Goal: Information Seeking & Learning: Learn about a topic

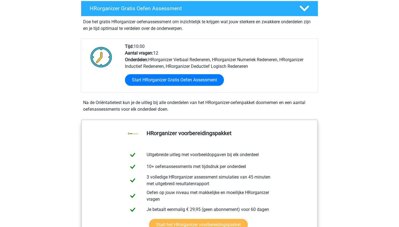
scroll to position [76, 0]
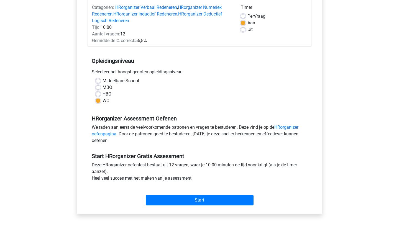
scroll to position [73, 0]
click at [195, 200] on input "Start" at bounding box center [200, 200] width 108 height 11
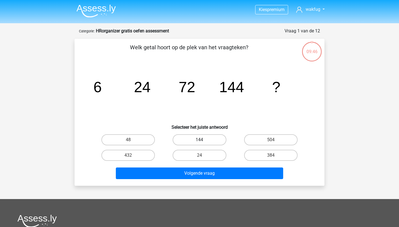
click at [204, 137] on label "144" at bounding box center [198, 139] width 53 height 11
click at [203, 140] on input "144" at bounding box center [201, 142] width 4 height 4
radio input "true"
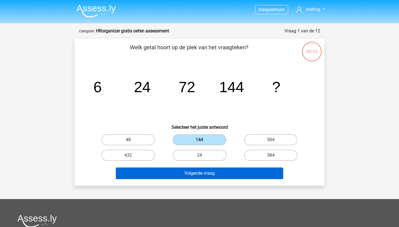
click at [204, 175] on button "Volgende vraag" at bounding box center [200, 174] width 168 height 12
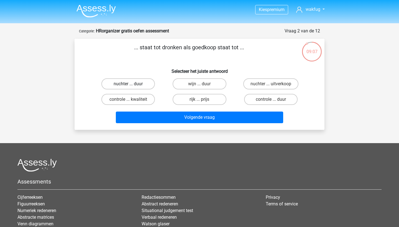
click at [138, 85] on label "nuchter ... duur" at bounding box center [127, 83] width 53 height 11
click at [132, 85] on input "nuchter ... duur" at bounding box center [130, 86] width 4 height 4
radio input "true"
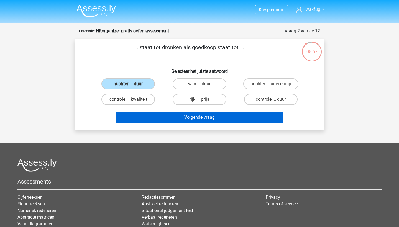
click at [211, 116] on button "Volgende vraag" at bounding box center [200, 118] width 168 height 12
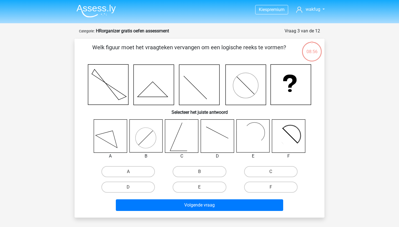
scroll to position [28, 0]
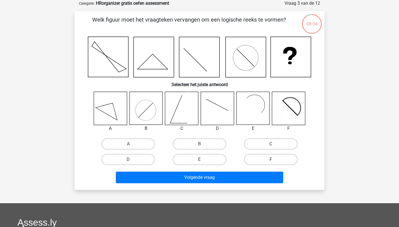
click at [267, 159] on label "F" at bounding box center [270, 159] width 53 height 11
click at [271, 159] on input "F" at bounding box center [273, 161] width 4 height 4
radio input "true"
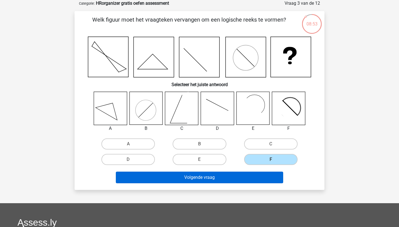
click at [240, 177] on button "Volgende vraag" at bounding box center [200, 178] width 168 height 12
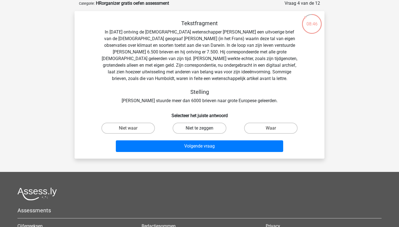
click at [209, 130] on label "Niet te zeggen" at bounding box center [198, 128] width 53 height 11
click at [203, 130] on input "Niet te zeggen" at bounding box center [201, 130] width 4 height 4
radio input "true"
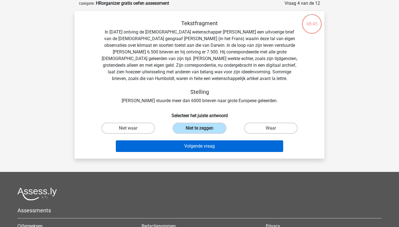
click at [212, 149] on button "Volgende vraag" at bounding box center [200, 146] width 168 height 12
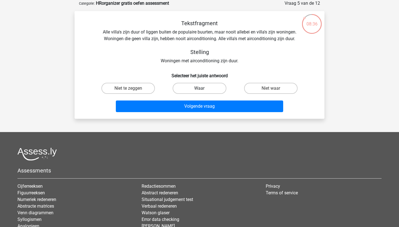
click at [203, 88] on label "Waar" at bounding box center [198, 88] width 53 height 11
click at [203, 88] on input "Waar" at bounding box center [201, 90] width 4 height 4
radio input "true"
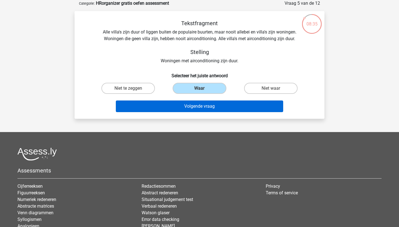
click at [204, 107] on button "Volgende vraag" at bounding box center [200, 107] width 168 height 12
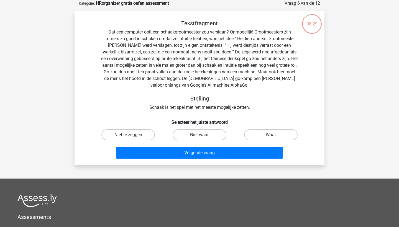
click at [201, 136] on input "Niet waar" at bounding box center [201, 137] width 4 height 4
radio input "true"
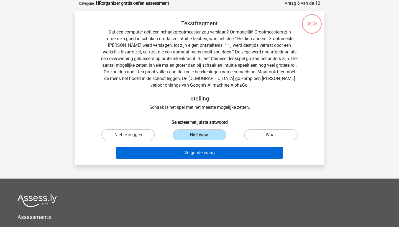
click at [203, 154] on button "Volgende vraag" at bounding box center [200, 153] width 168 height 12
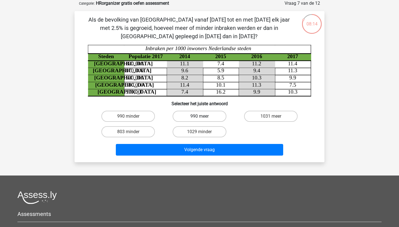
click at [204, 118] on label "990 meer" at bounding box center [198, 116] width 53 height 11
click at [203, 118] on input "990 meer" at bounding box center [201, 118] width 4 height 4
radio input "true"
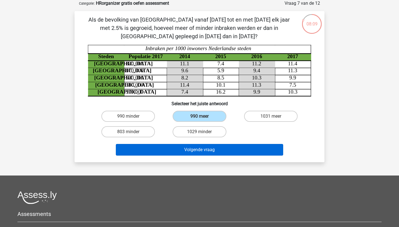
click at [202, 150] on button "Volgende vraag" at bounding box center [200, 150] width 168 height 12
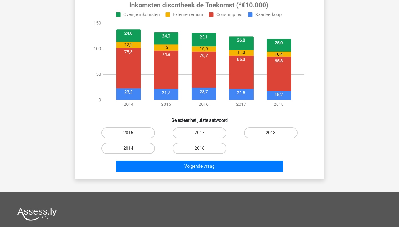
scroll to position [210, 0]
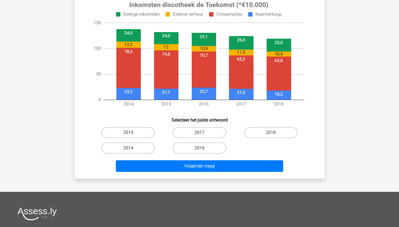
click at [217, 159] on div "Volgende vraag" at bounding box center [199, 165] width 232 height 18
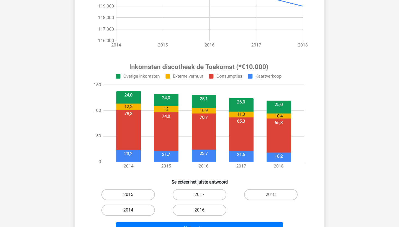
scroll to position [149, 0]
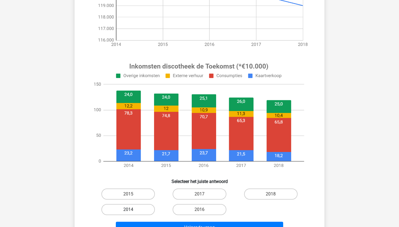
click at [135, 209] on label "2014" at bounding box center [127, 209] width 53 height 11
click at [132, 210] on input "2014" at bounding box center [130, 212] width 4 height 4
radio input "true"
click at [276, 190] on label "2018" at bounding box center [270, 194] width 53 height 11
click at [274, 194] on input "2018" at bounding box center [273, 196] width 4 height 4
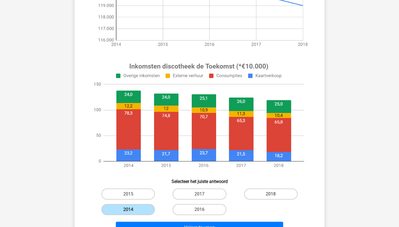
radio input "true"
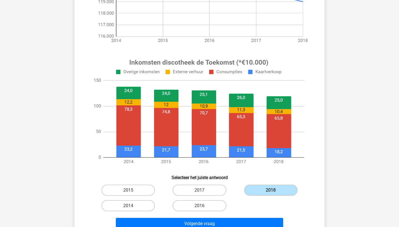
scroll to position [153, 0]
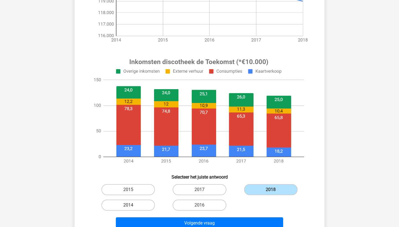
click at [130, 209] on label "2014" at bounding box center [127, 205] width 53 height 11
click at [130, 209] on input "2014" at bounding box center [130, 207] width 4 height 4
radio input "true"
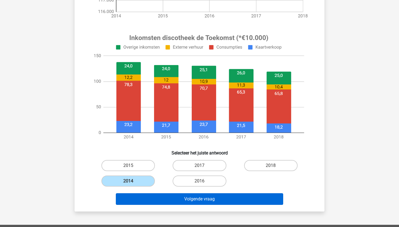
click at [201, 201] on button "Volgende vraag" at bounding box center [200, 199] width 168 height 12
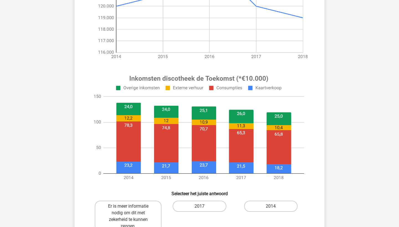
scroll to position [146, 0]
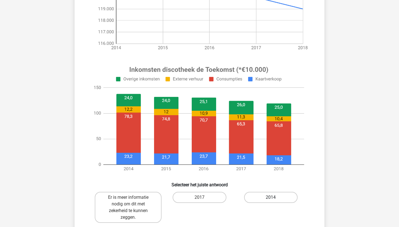
click at [268, 201] on label "2014" at bounding box center [270, 197] width 53 height 11
click at [271, 201] on input "2014" at bounding box center [273, 199] width 4 height 4
radio input "true"
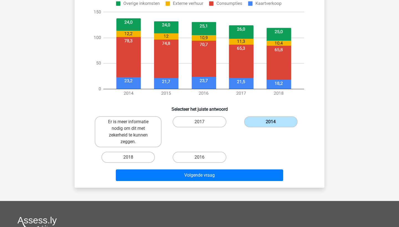
scroll to position [225, 0]
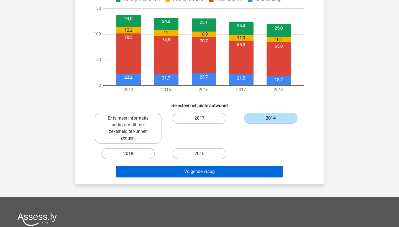
click at [215, 171] on button "Volgende vraag" at bounding box center [200, 172] width 168 height 12
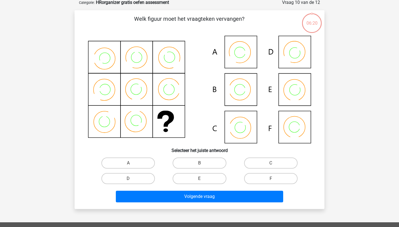
scroll to position [28, 0]
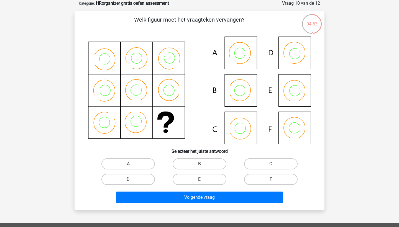
click at [269, 177] on label "F" at bounding box center [270, 179] width 53 height 11
click at [271, 179] on input "F" at bounding box center [273, 181] width 4 height 4
radio input "true"
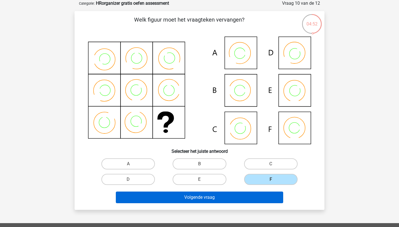
click at [238, 197] on button "Volgende vraag" at bounding box center [200, 198] width 168 height 12
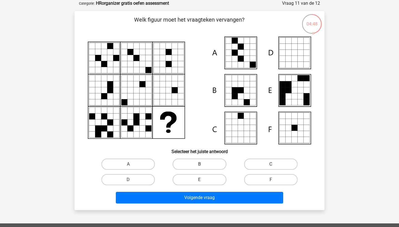
click at [204, 163] on label "B" at bounding box center [198, 164] width 53 height 11
click at [203, 164] on input "B" at bounding box center [201, 166] width 4 height 4
radio input "true"
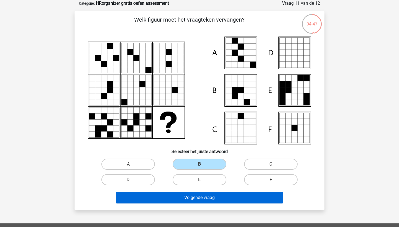
click at [224, 194] on button "Volgende vraag" at bounding box center [200, 198] width 168 height 12
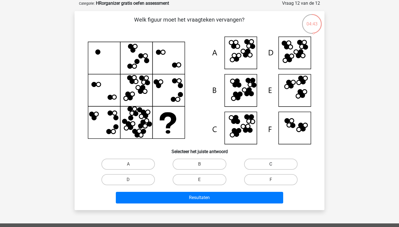
click at [271, 159] on label "C" at bounding box center [270, 164] width 53 height 11
click at [271, 164] on input "C" at bounding box center [273, 166] width 4 height 4
radio input "true"
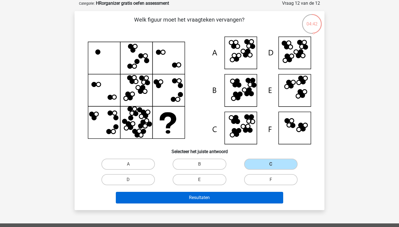
click at [249, 192] on button "Resultaten" at bounding box center [200, 198] width 168 height 12
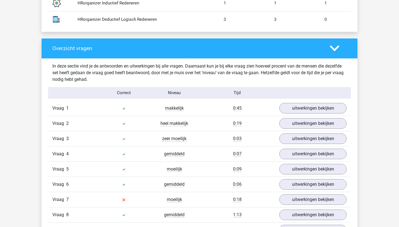
scroll to position [537, 0]
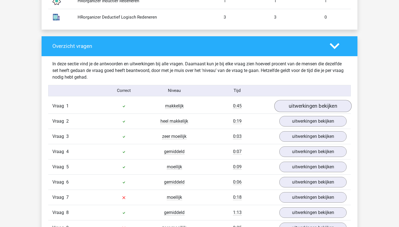
click at [323, 106] on link "uitwerkingen bekijken" at bounding box center [312, 106] width 77 height 12
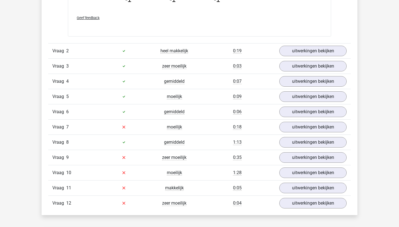
scroll to position [905, 0]
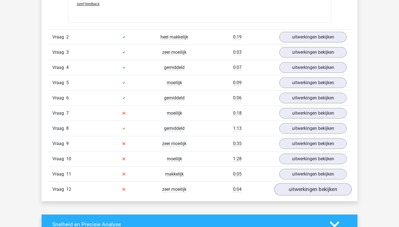
click at [310, 189] on link "uitwerkingen bekijken" at bounding box center [312, 189] width 77 height 12
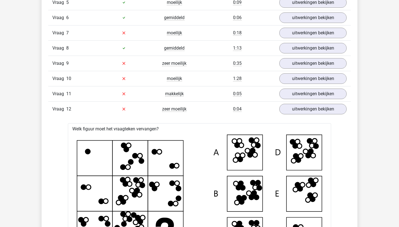
scroll to position [975, 0]
